Goal: Information Seeking & Learning: Learn about a topic

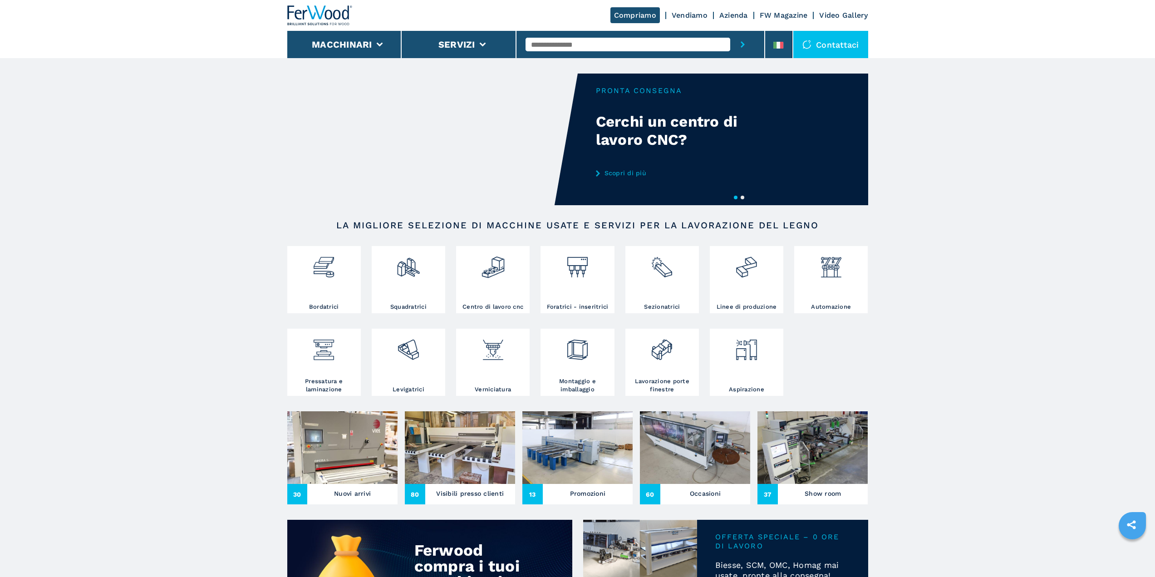
click at [658, 47] on input "text" at bounding box center [628, 45] width 205 height 14
paste input "****"
type input "******"
click at [731, 31] on button "submit-button" at bounding box center [743, 44] width 25 height 27
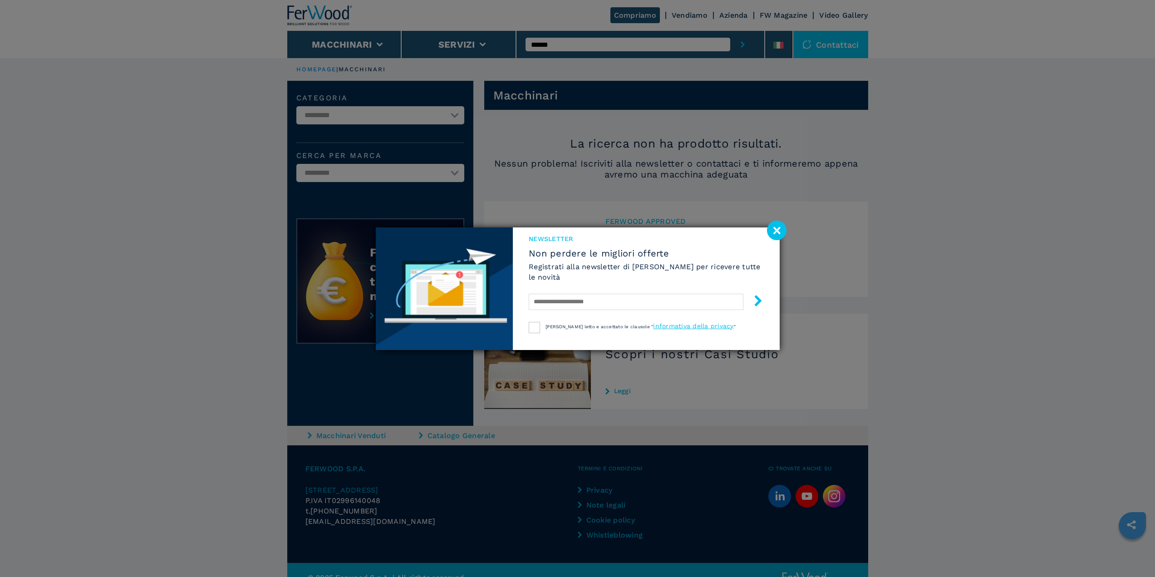
click at [778, 230] on image at bounding box center [777, 231] width 20 height 20
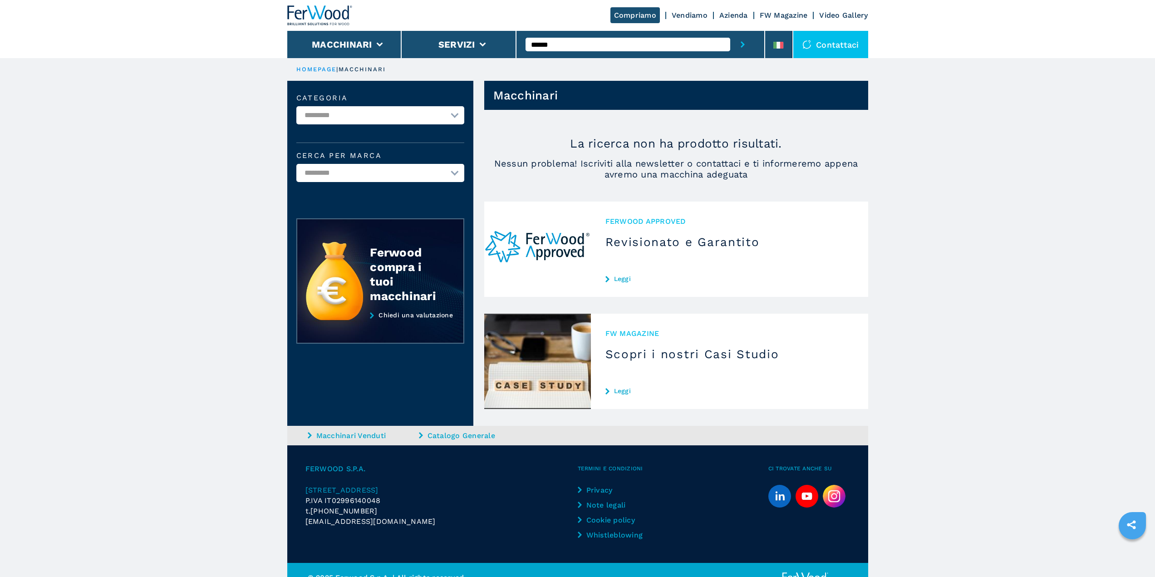
click at [571, 44] on input "******" at bounding box center [628, 45] width 205 height 14
drag, startPoint x: 565, startPoint y: 41, endPoint x: 436, endPoint y: 36, distance: 129.5
click at [436, 36] on div "Compriamo Vendiamo Azienda FW Magazine Video Gallery Macchinari Servizi ****** …" at bounding box center [577, 29] width 581 height 58
type input "*"
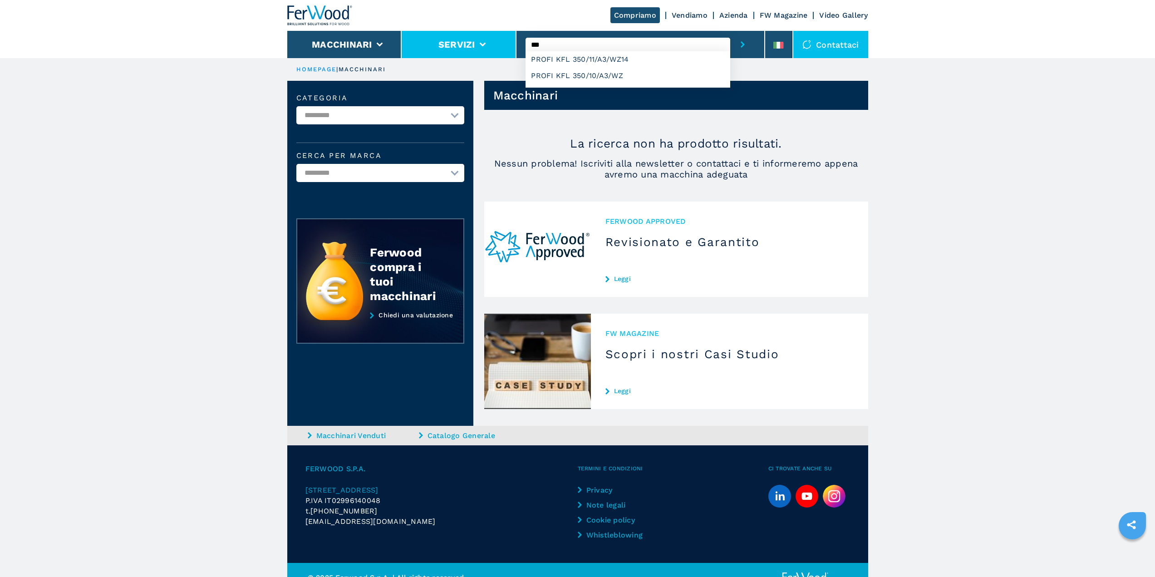
type input "***"
click at [731, 31] on button "submit-button" at bounding box center [743, 44] width 25 height 27
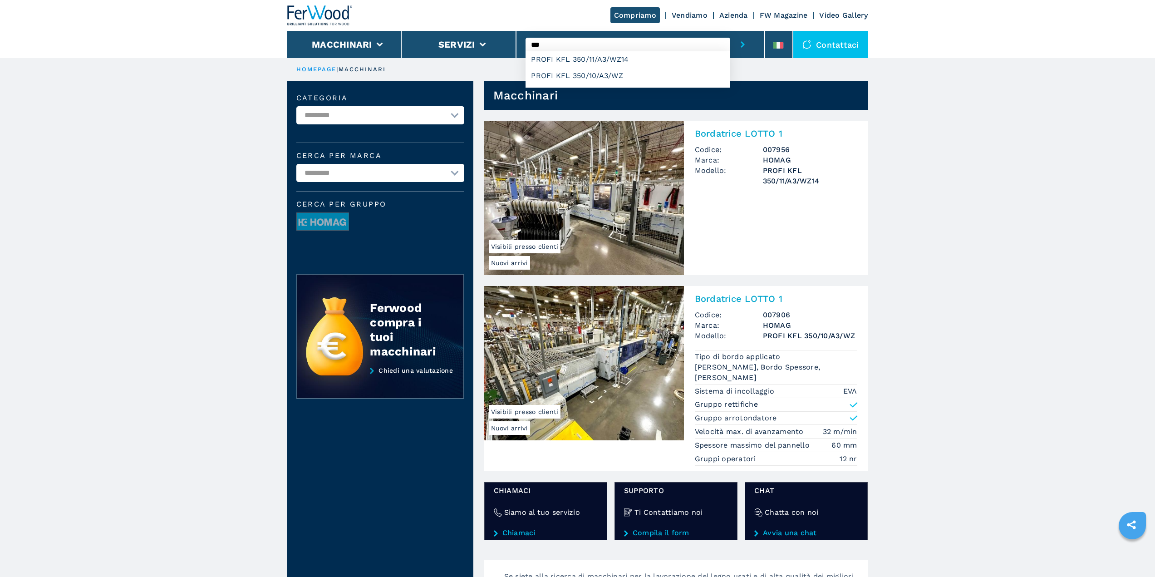
click at [734, 128] on h2 "Bordatrice LOTTO 1" at bounding box center [776, 133] width 163 height 11
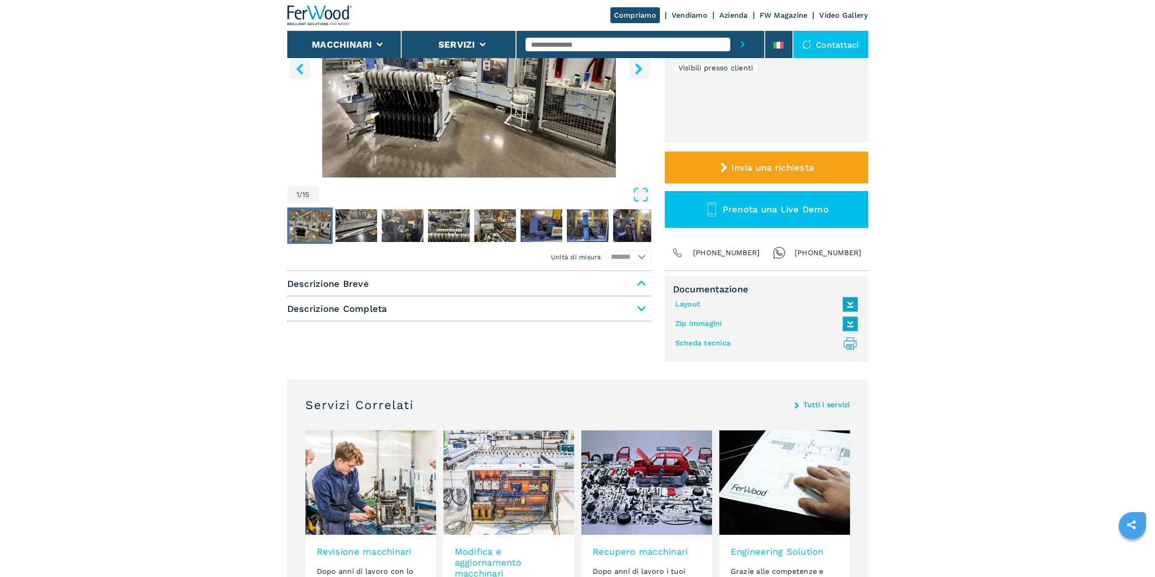
scroll to position [182, 0]
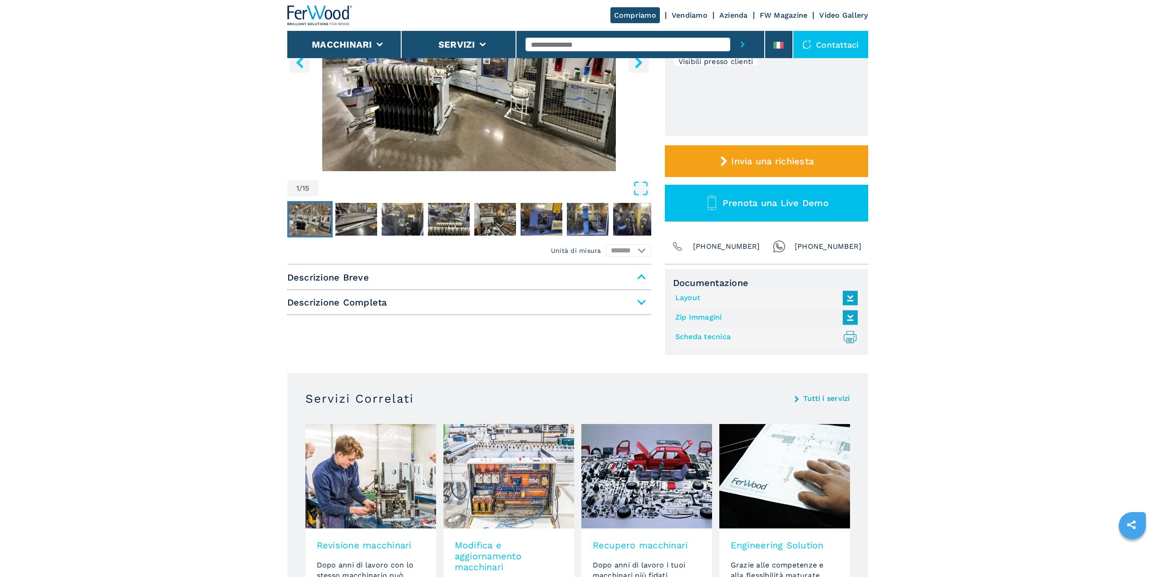
click at [623, 268] on div "Unità di misura ******* ********* Descrizione Breve Descrizione Completa Docume…" at bounding box center [577, 310] width 581 height 90
click at [645, 275] on span "Descrizione Breve" at bounding box center [469, 277] width 364 height 16
click at [642, 296] on span "Descrizione Completa" at bounding box center [469, 302] width 364 height 16
click at [642, 303] on span "Descrizione Completa" at bounding box center [469, 302] width 364 height 16
click at [640, 281] on span "Descrizione Breve" at bounding box center [469, 277] width 364 height 16
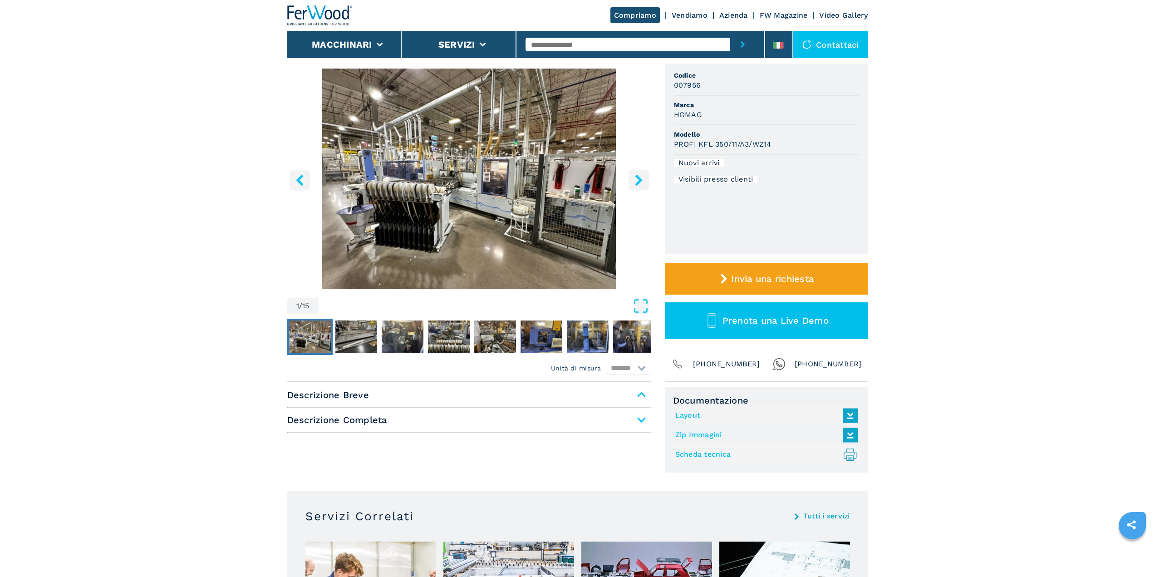
scroll to position [0, 0]
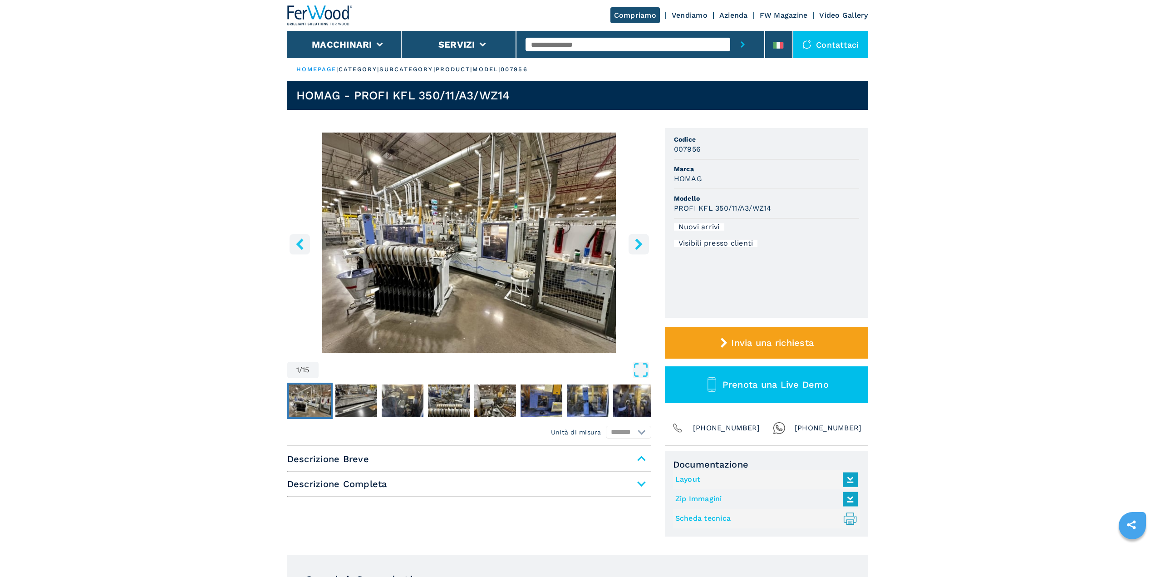
click at [681, 149] on h3 "007956" at bounding box center [687, 149] width 27 height 10
copy h3 "007956"
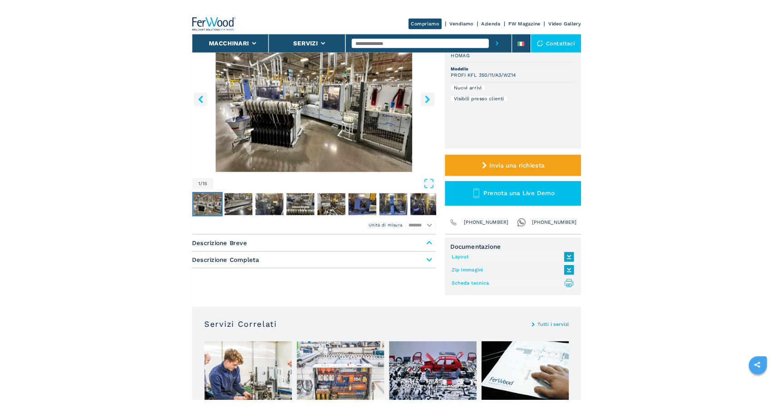
scroll to position [182, 0]
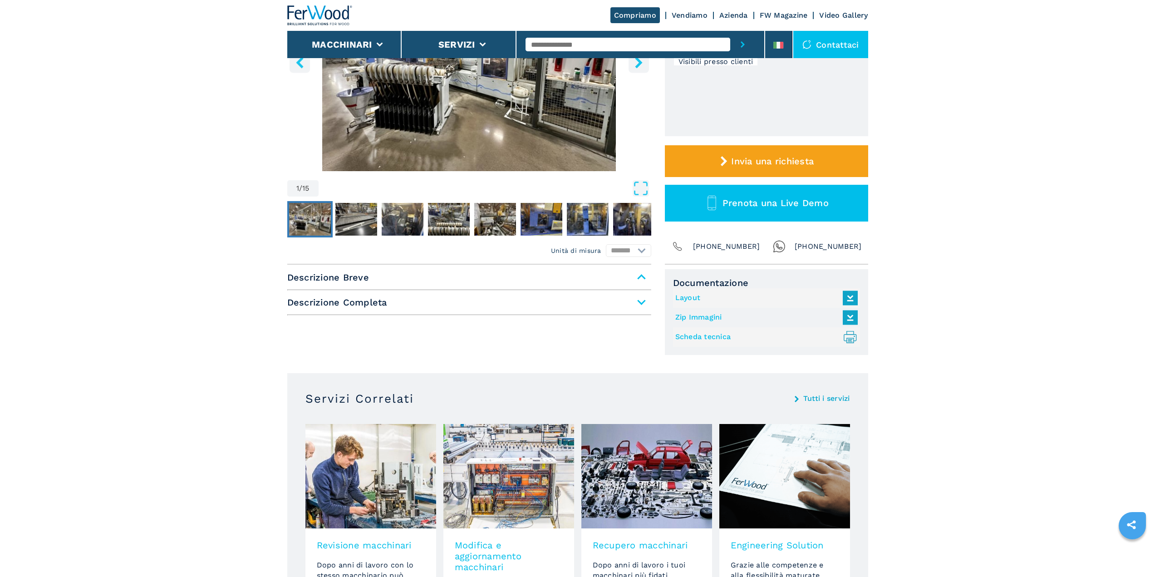
click at [637, 280] on span "Descrizione Breve" at bounding box center [469, 277] width 364 height 16
click at [642, 275] on span "Descrizione Breve" at bounding box center [469, 277] width 364 height 16
click at [641, 278] on span "Descrizione Breve" at bounding box center [469, 277] width 364 height 16
click at [635, 297] on span "Descrizione Completa" at bounding box center [469, 302] width 364 height 16
click at [642, 303] on span "Descrizione Completa" at bounding box center [469, 302] width 364 height 16
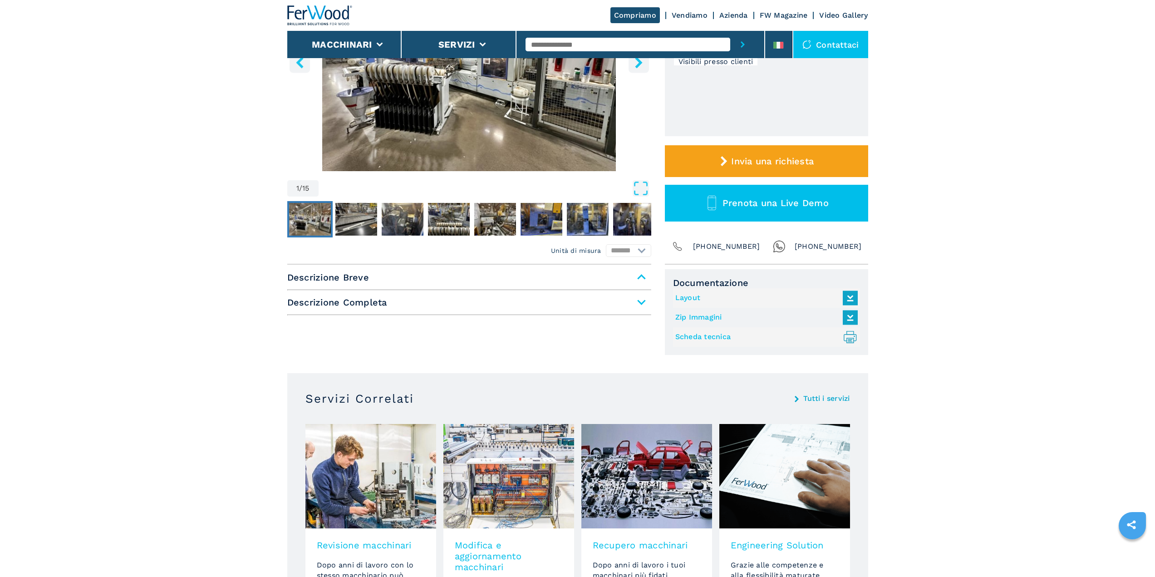
click at [641, 270] on span "Descrizione Breve" at bounding box center [469, 277] width 364 height 16
click at [636, 297] on span "Descrizione Completa" at bounding box center [469, 302] width 364 height 16
click at [628, 274] on span "Descrizione Breve" at bounding box center [469, 277] width 364 height 16
click at [445, 291] on div "Descrizione Breve Descrizione Completa" at bounding box center [469, 292] width 364 height 46
click at [439, 277] on span "Descrizione Breve" at bounding box center [469, 277] width 364 height 16
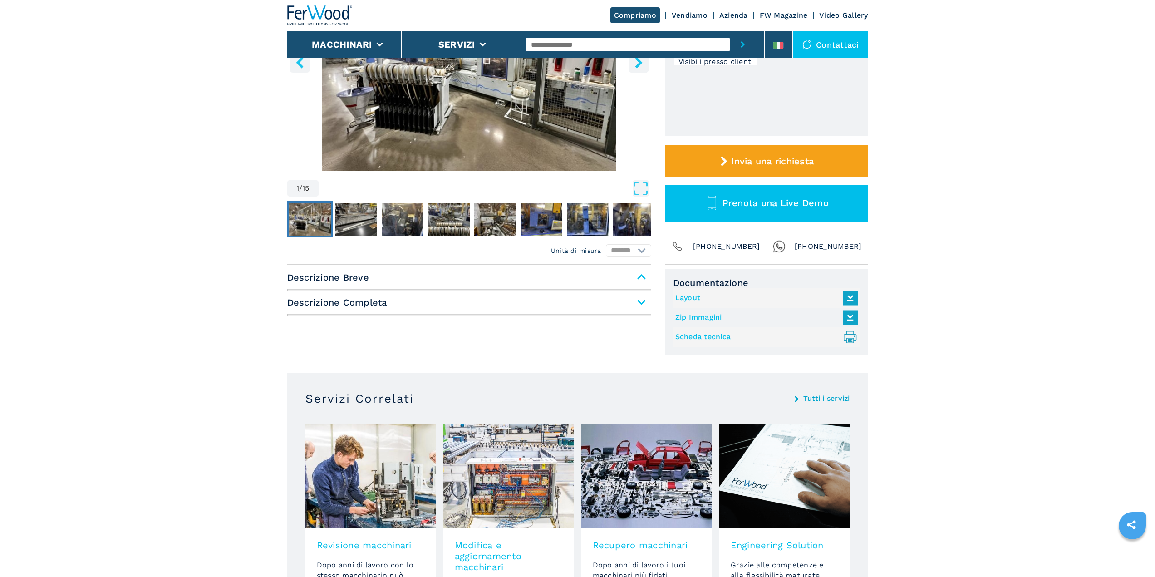
click at [377, 310] on span "Descrizione Completa" at bounding box center [469, 302] width 364 height 16
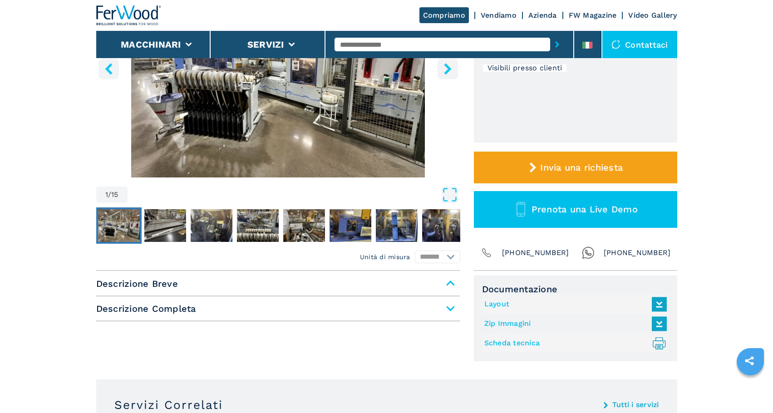
scroll to position [0, 0]
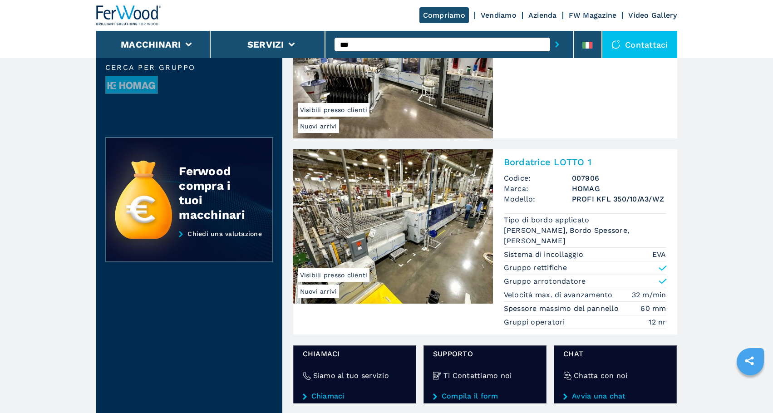
scroll to position [136, 0]
click at [552, 159] on h2 "Bordatrice LOTTO 1" at bounding box center [585, 162] width 163 height 11
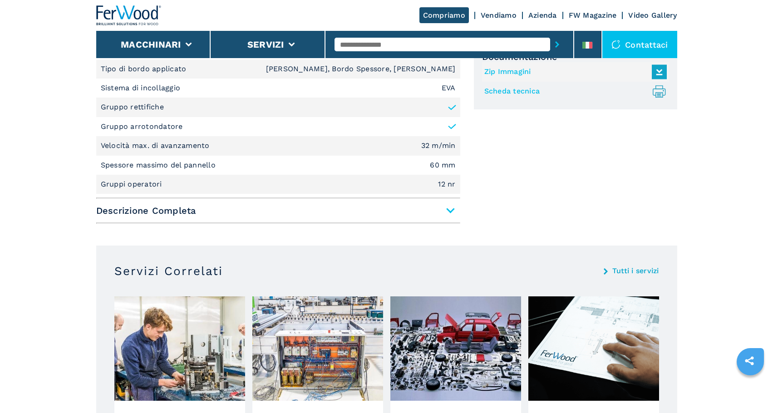
scroll to position [409, 0]
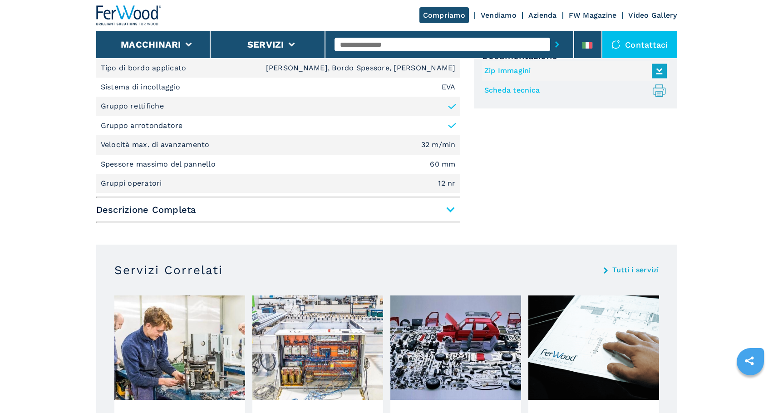
click at [435, 214] on span "Descrizione Completa" at bounding box center [278, 210] width 364 height 16
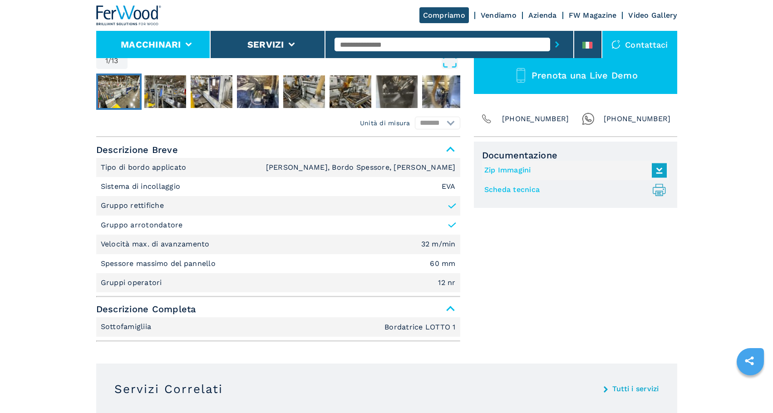
scroll to position [0, 0]
